Goal: Task Accomplishment & Management: Use online tool/utility

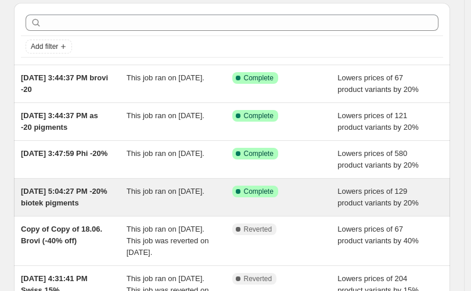
scroll to position [43, 0]
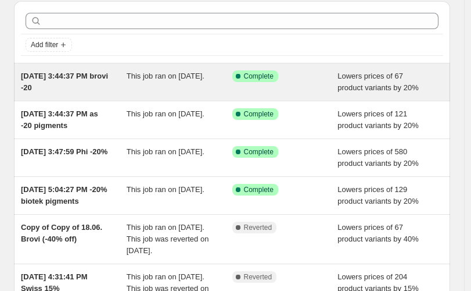
click at [181, 87] on div "This job ran on [DATE]." at bounding box center [180, 81] width 106 height 23
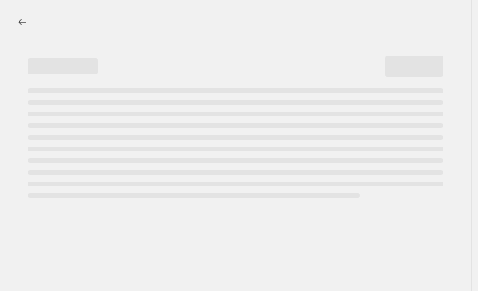
select select "percentage"
select select "vendor"
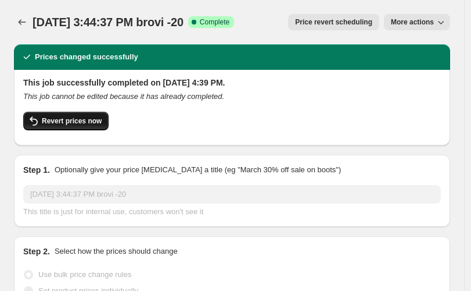
click at [78, 124] on span "Revert prices now" at bounding box center [72, 120] width 60 height 9
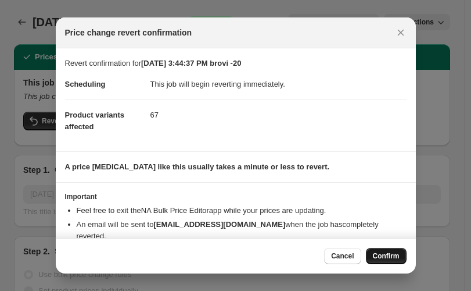
click at [393, 252] on span "Confirm" at bounding box center [386, 255] width 27 height 9
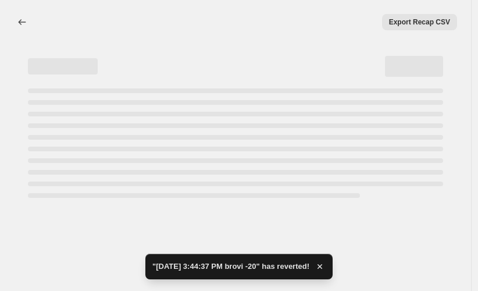
select select "percentage"
select select "vendor"
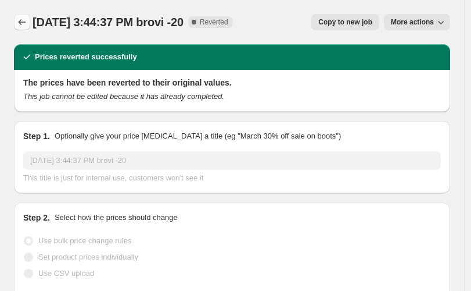
click at [14, 18] on button "Price change jobs" at bounding box center [22, 22] width 16 height 16
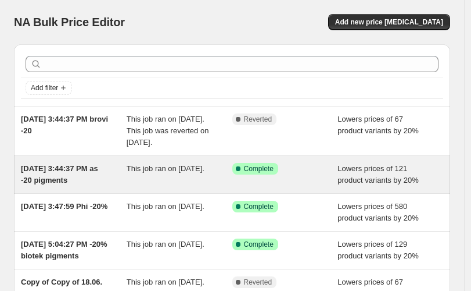
click at [205, 186] on div "This job ran on [DATE]." at bounding box center [180, 174] width 106 height 23
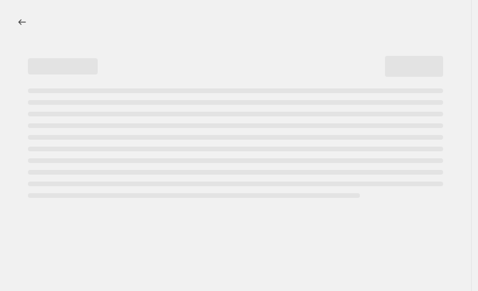
select select "percentage"
select select "vendor"
select select "product_type"
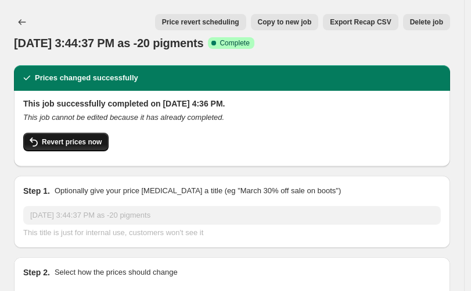
click at [74, 145] on span "Revert prices now" at bounding box center [72, 141] width 60 height 9
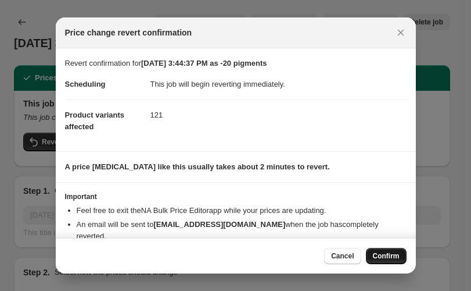
click at [386, 259] on span "Confirm" at bounding box center [386, 255] width 27 height 9
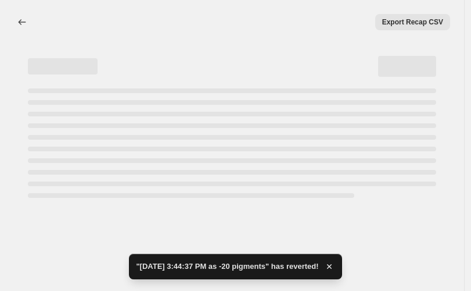
select select "percentage"
select select "vendor"
select select "product_type"
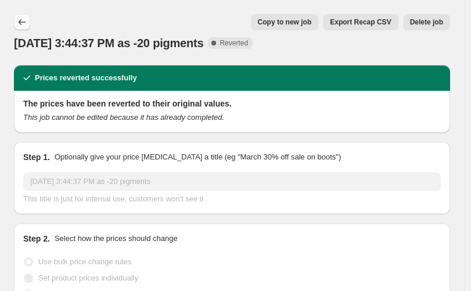
click at [28, 17] on button "Price change jobs" at bounding box center [22, 22] width 16 height 16
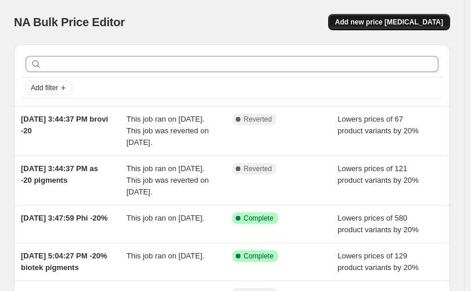
click at [382, 20] on span "Add new price [MEDICAL_DATA]" at bounding box center [389, 21] width 108 height 9
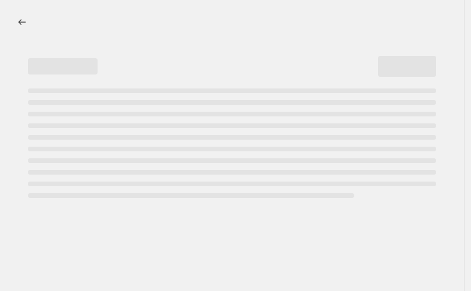
select select "percentage"
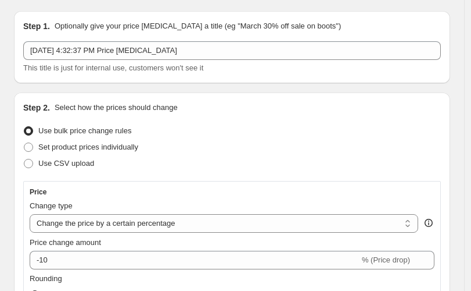
scroll to position [86, 0]
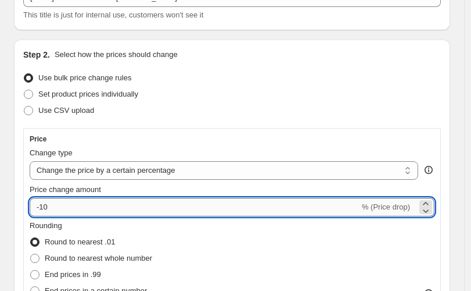
click at [42, 206] on input "-10" at bounding box center [195, 207] width 330 height 19
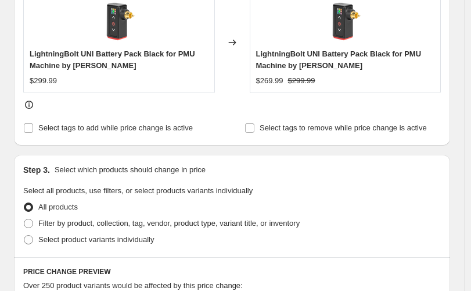
scroll to position [581, 0]
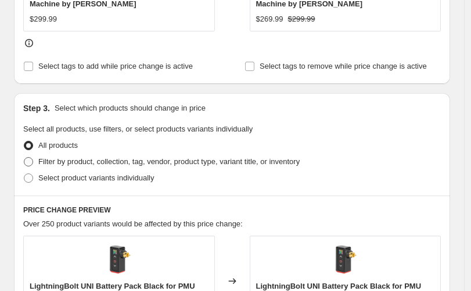
type input "-20"
click at [28, 162] on span at bounding box center [28, 161] width 9 height 9
click at [24, 158] on input "Filter by product, collection, tag, vendor, product type, variant title, or inv…" at bounding box center [24, 157] width 1 height 1
radio input "true"
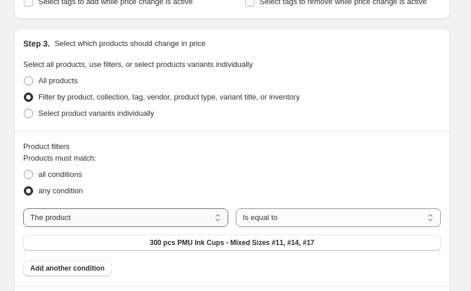
scroll to position [624, 0]
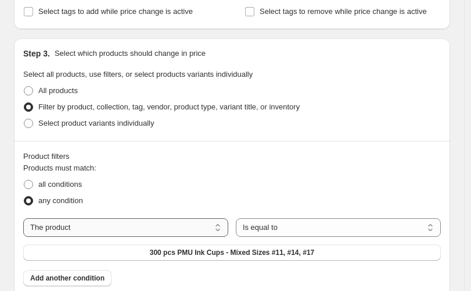
click at [153, 224] on select "The product The product's collection The product's tag The product's vendor The…" at bounding box center [125, 227] width 205 height 19
select select "vendor"
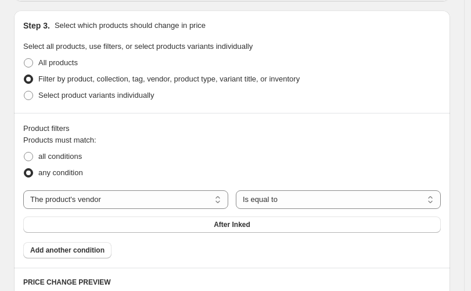
scroll to position [667, 0]
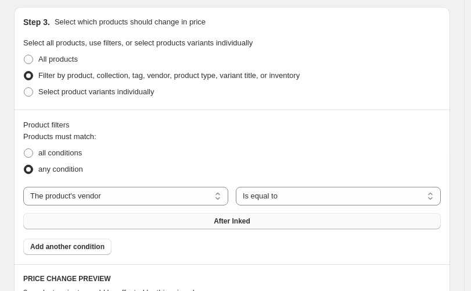
click at [305, 216] on button "After Inked" at bounding box center [232, 221] width 418 height 16
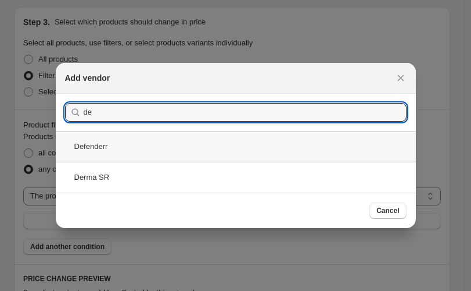
type input "de"
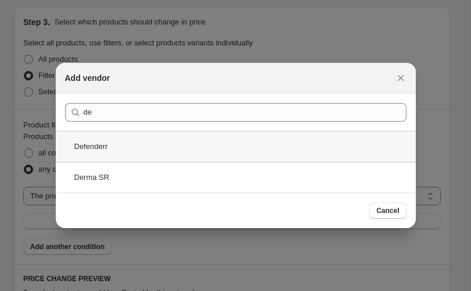
click at [142, 146] on div "Defenderr" at bounding box center [236, 146] width 360 height 31
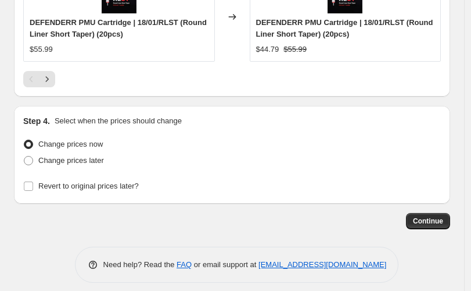
scroll to position [1388, 0]
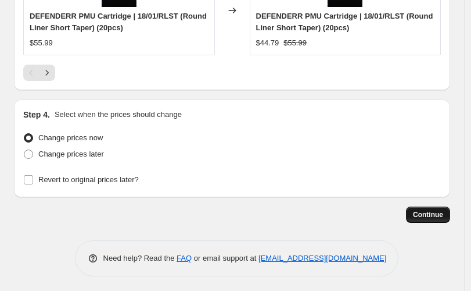
click at [443, 213] on span "Continue" at bounding box center [428, 214] width 30 height 9
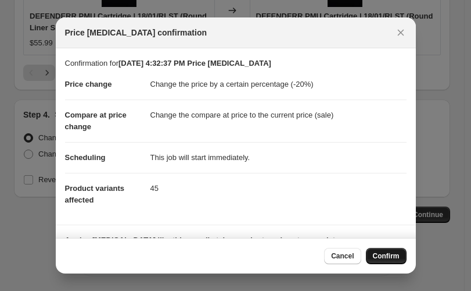
click at [395, 251] on button "Confirm" at bounding box center [386, 256] width 41 height 16
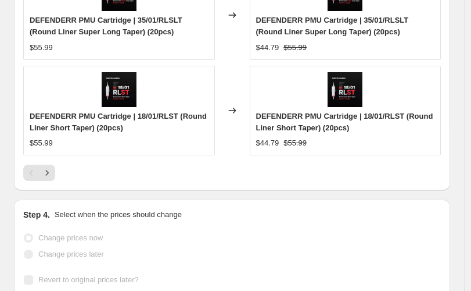
scroll to position [1418, 0]
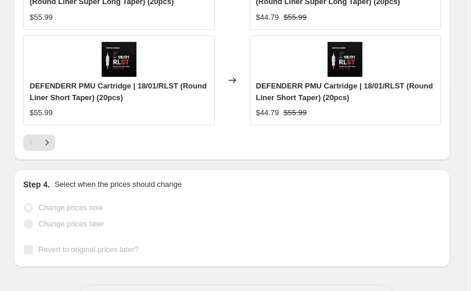
select select "percentage"
select select "vendor"
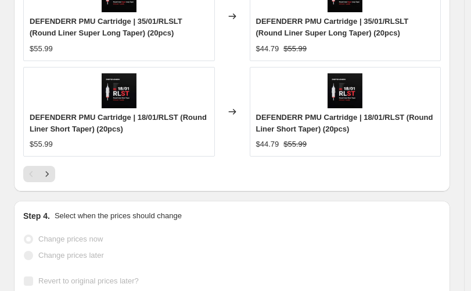
scroll to position [0, 0]
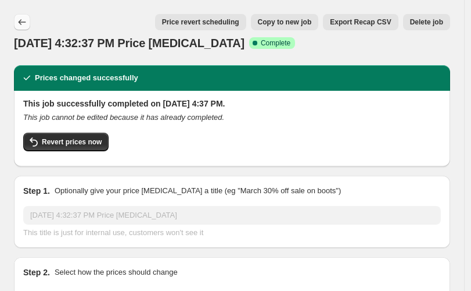
click at [17, 17] on icon "Price change jobs" at bounding box center [22, 22] width 12 height 12
